Goal: Task Accomplishment & Management: Manage account settings

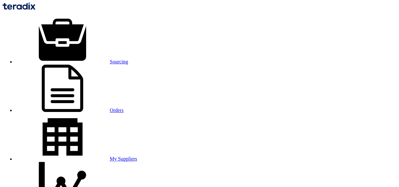
click at [76, 59] on link "Sourcing" at bounding box center [71, 61] width 113 height 5
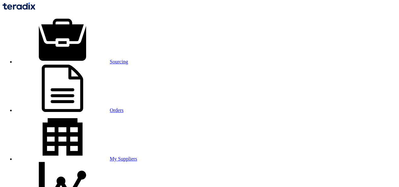
click at [83, 59] on link "Sourcing" at bounding box center [71, 61] width 113 height 5
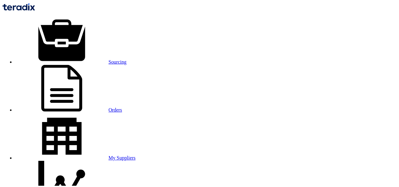
scroll to position [36, 0]
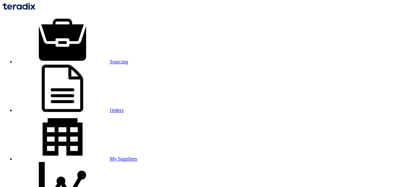
click at [86, 59] on link "Sourcing" at bounding box center [71, 61] width 113 height 5
click at [98, 59] on link "Sourcing" at bounding box center [71, 61] width 113 height 5
click at [124, 108] on link "Orders" at bounding box center [69, 110] width 109 height 5
click at [92, 59] on link "Sourcing" at bounding box center [71, 61] width 113 height 5
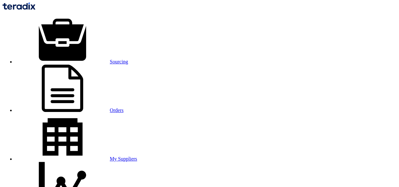
click at [85, 59] on link "Sourcing" at bounding box center [71, 61] width 113 height 5
click at [80, 59] on link "Sourcing" at bounding box center [71, 61] width 113 height 5
